Goal: Check status: Check status

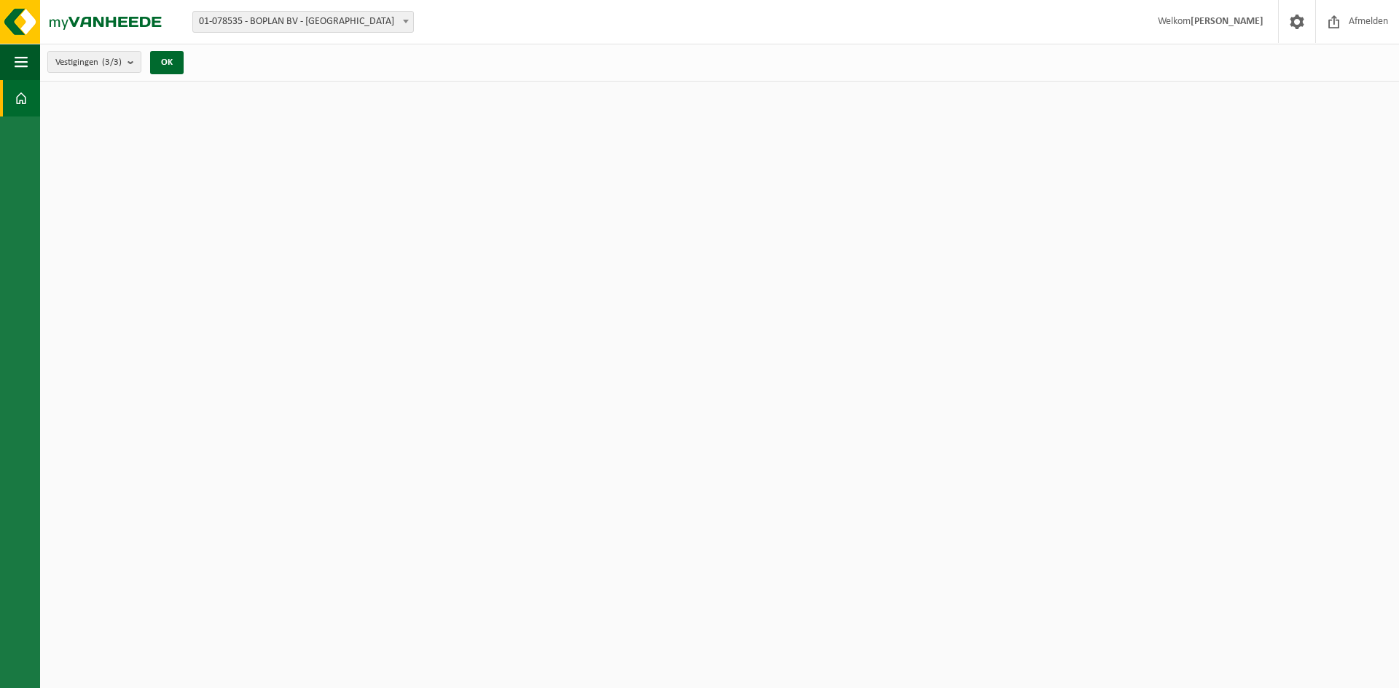
click at [1234, 28] on span "Welkom Mikaël Pottie" at bounding box center [1210, 21] width 135 height 43
click at [1299, 22] on span at bounding box center [1297, 21] width 22 height 43
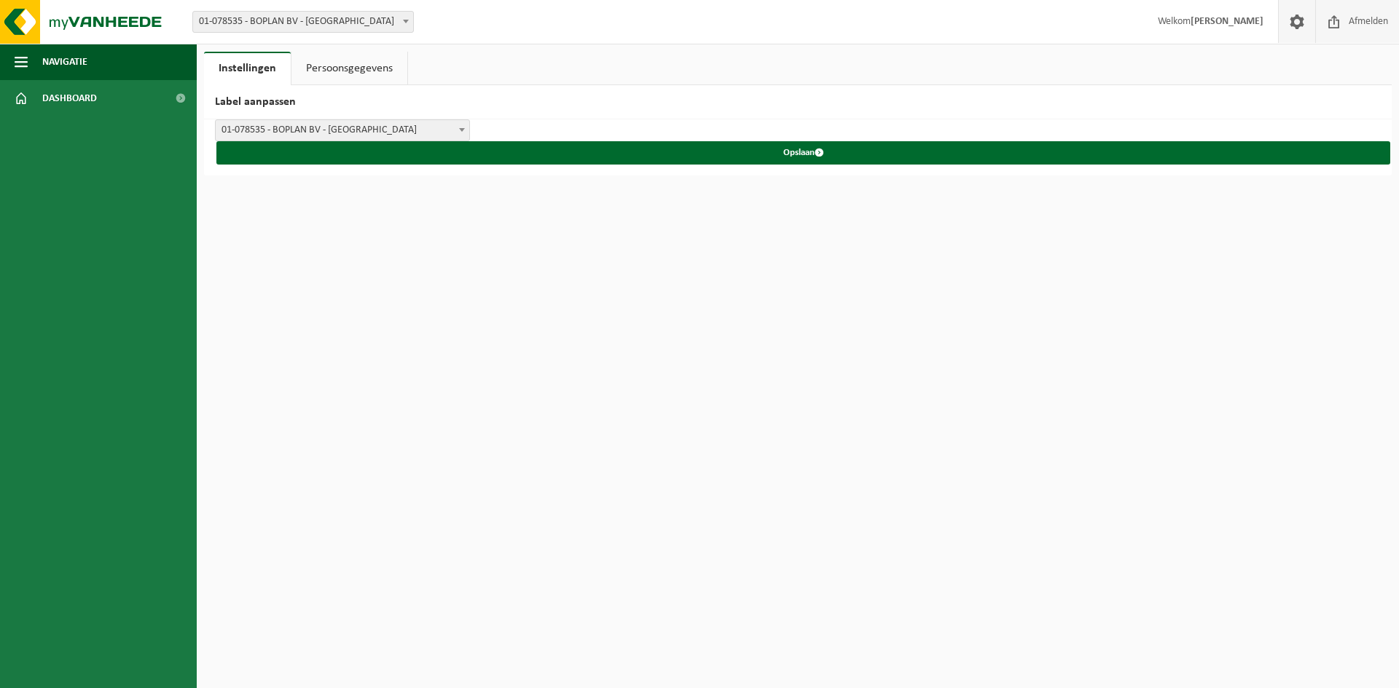
click at [1347, 21] on span "Afmelden" at bounding box center [1368, 21] width 47 height 43
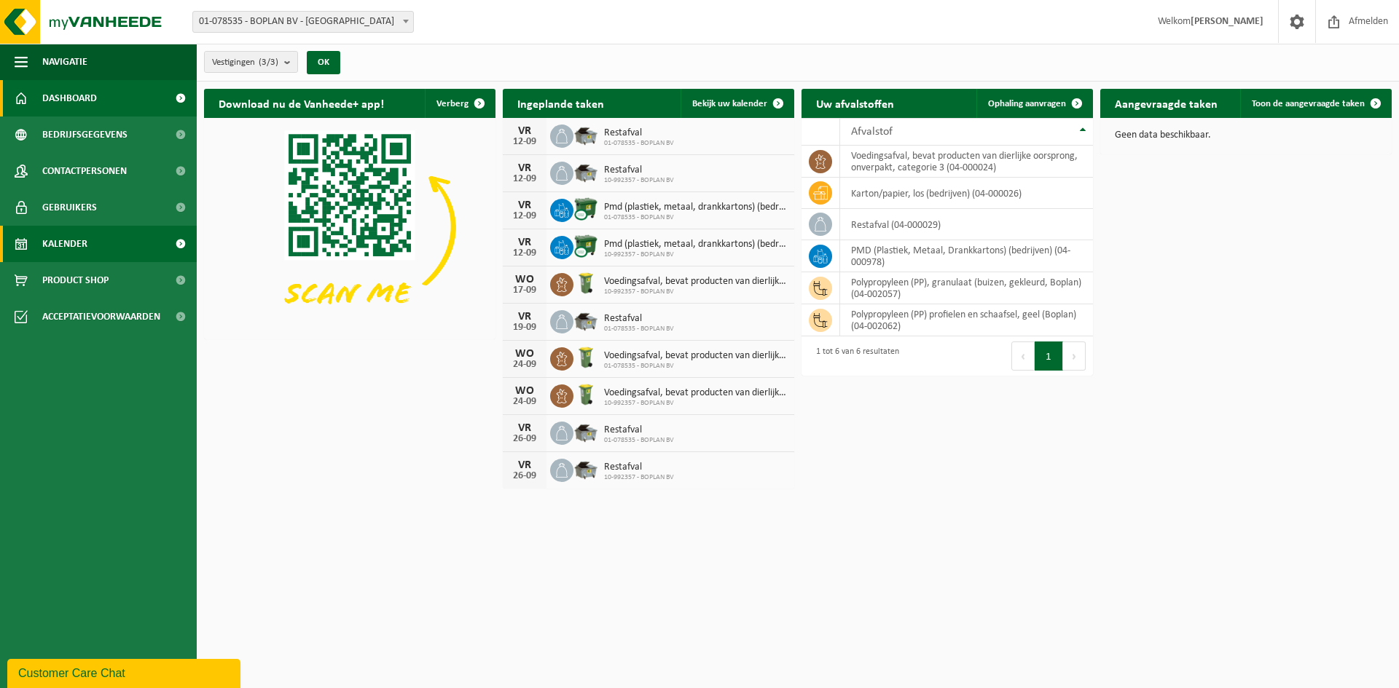
click at [66, 238] on span "Kalender" at bounding box center [64, 244] width 45 height 36
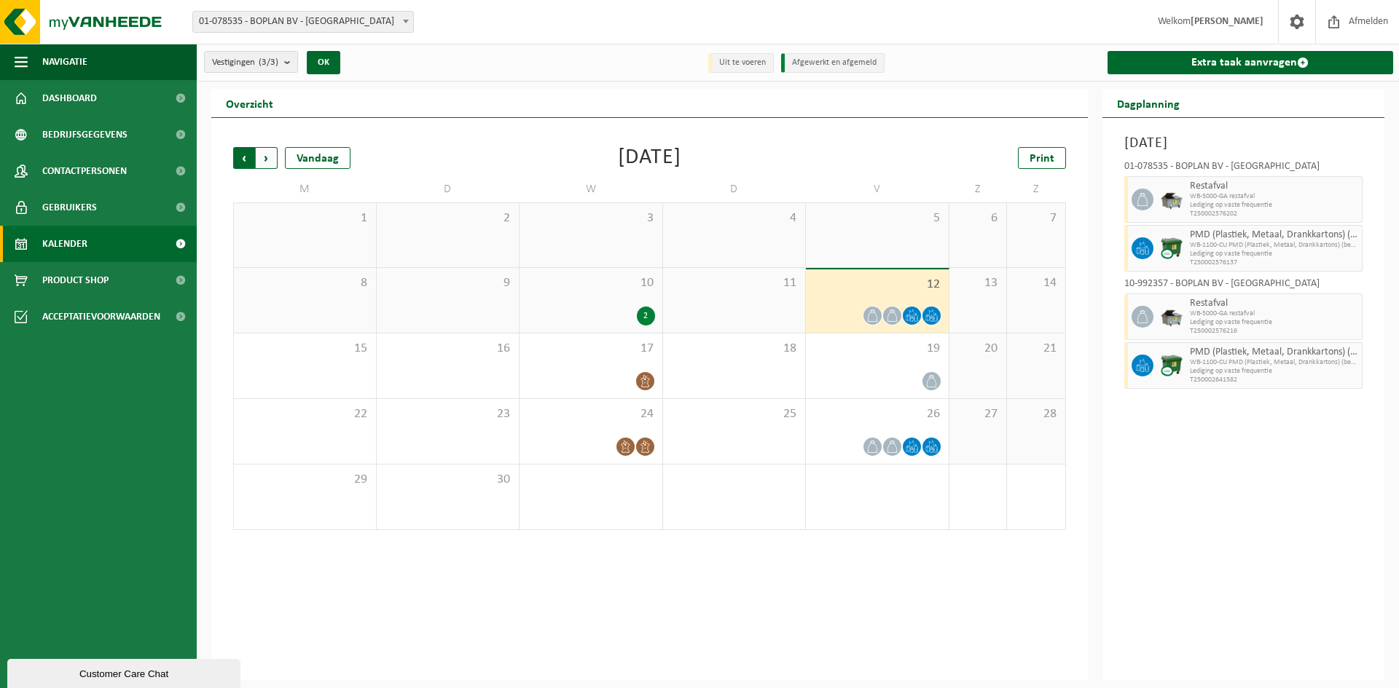
click at [264, 161] on span "Volgende" at bounding box center [267, 158] width 22 height 22
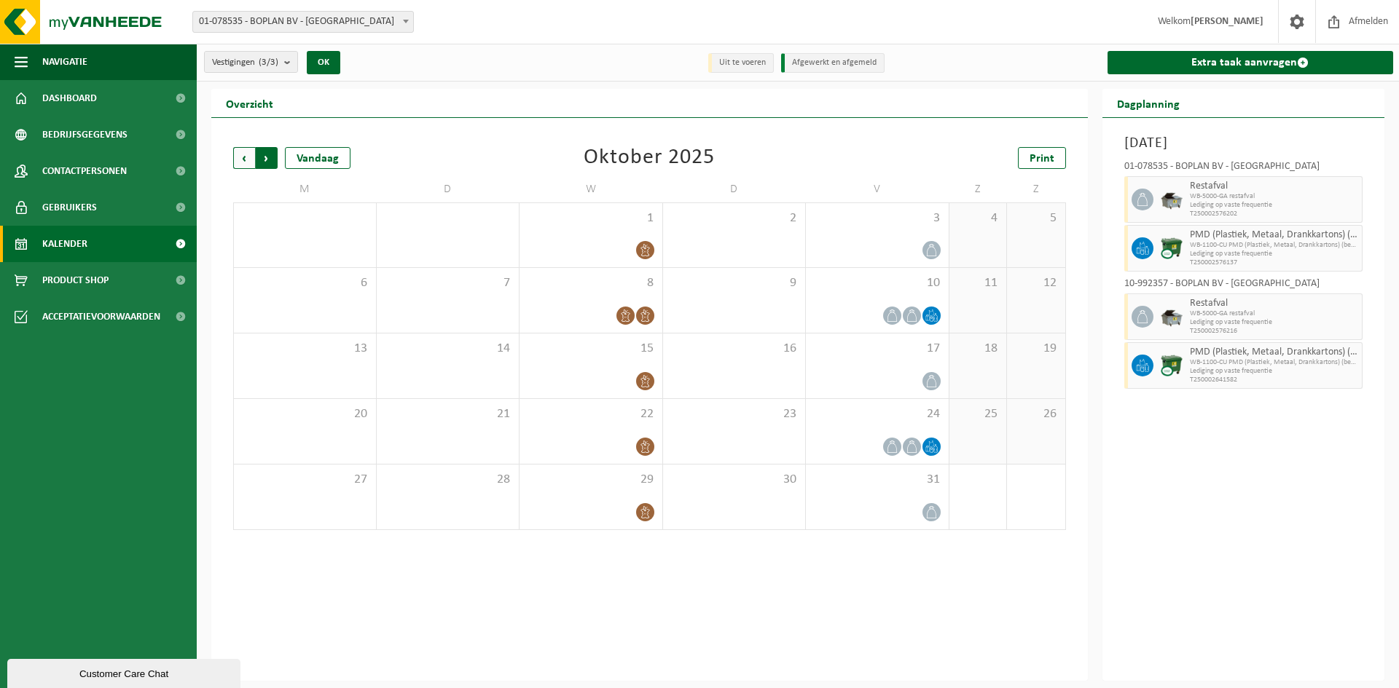
click at [246, 157] on span "Vorige" at bounding box center [244, 158] width 22 height 22
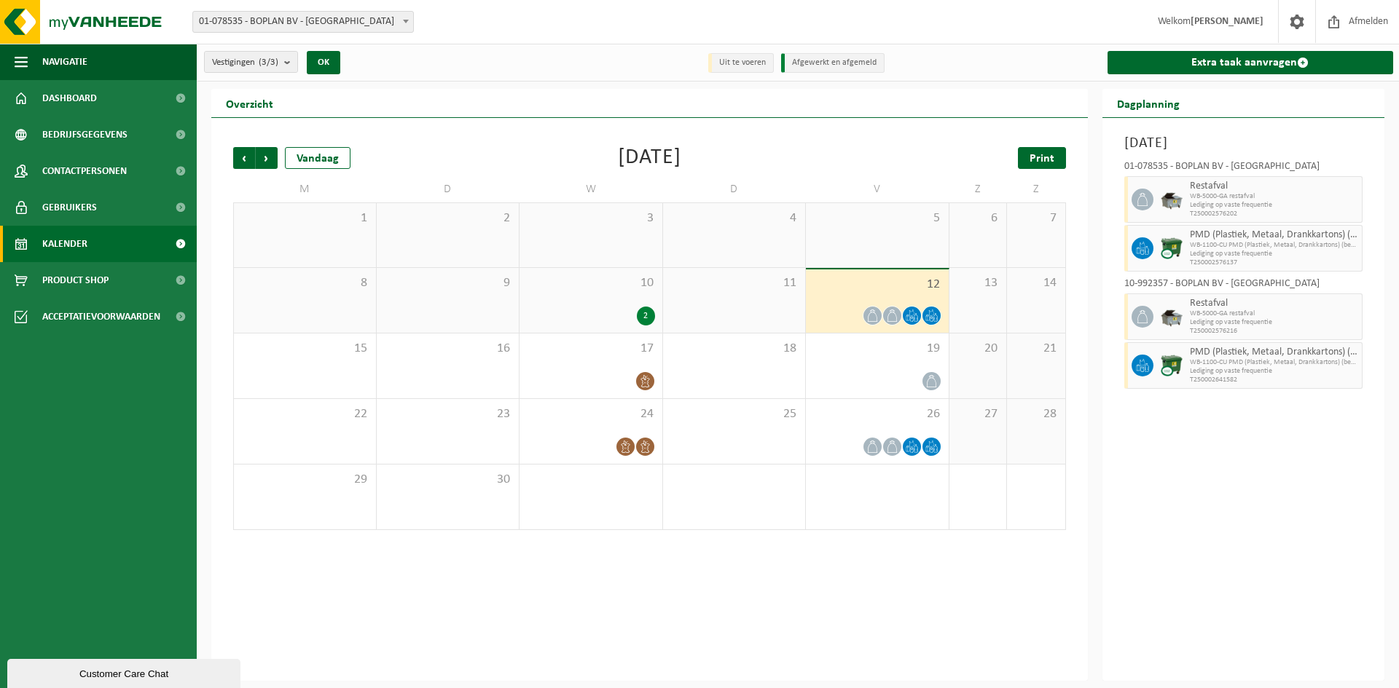
click at [1030, 154] on span "Print" at bounding box center [1041, 159] width 25 height 12
